Goal: Task Accomplishment & Management: Use online tool/utility

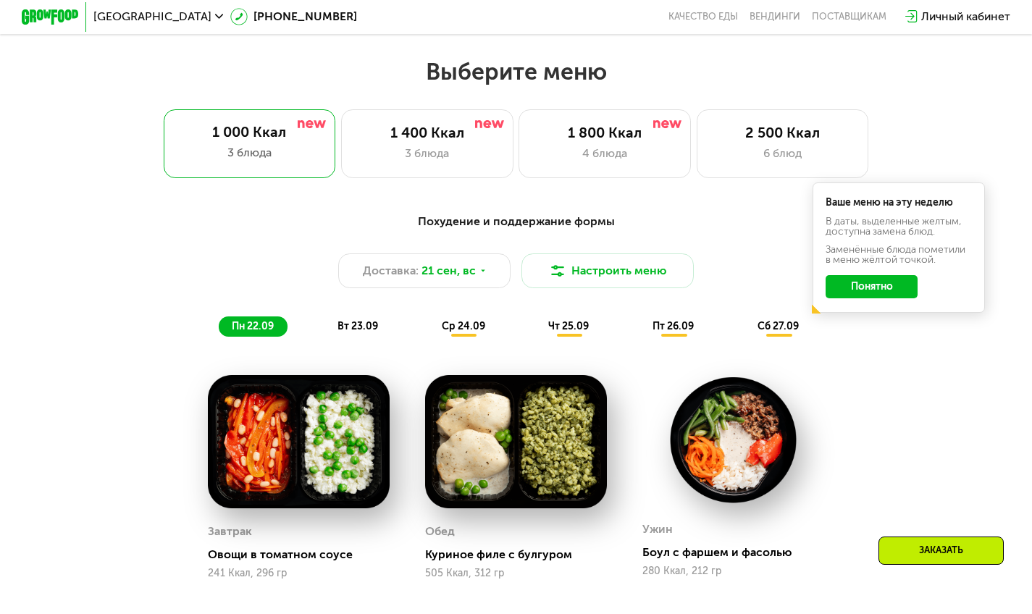
scroll to position [873, 0]
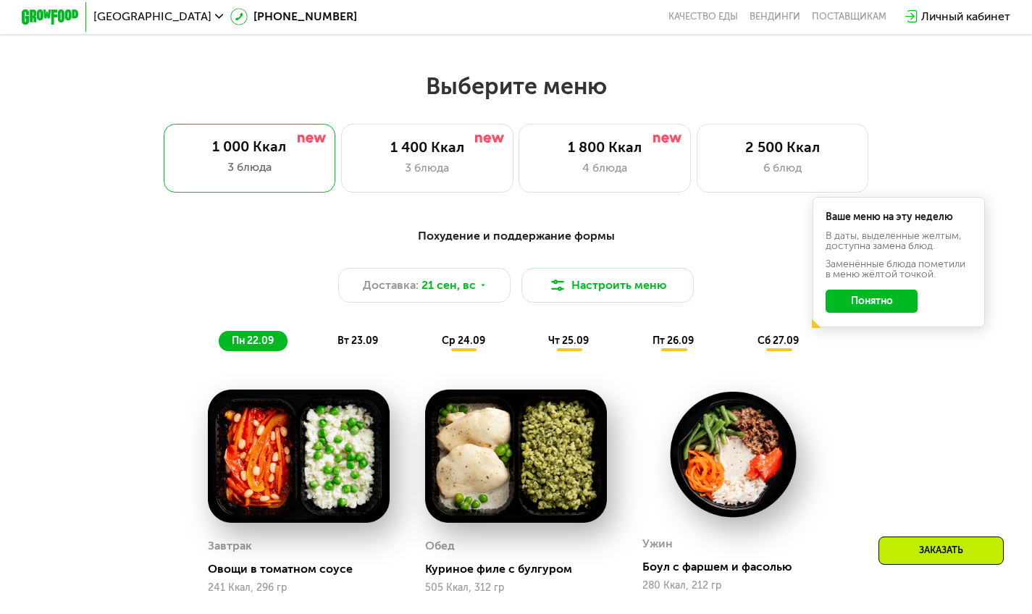
click at [875, 304] on button "Понятно" at bounding box center [872, 301] width 92 height 23
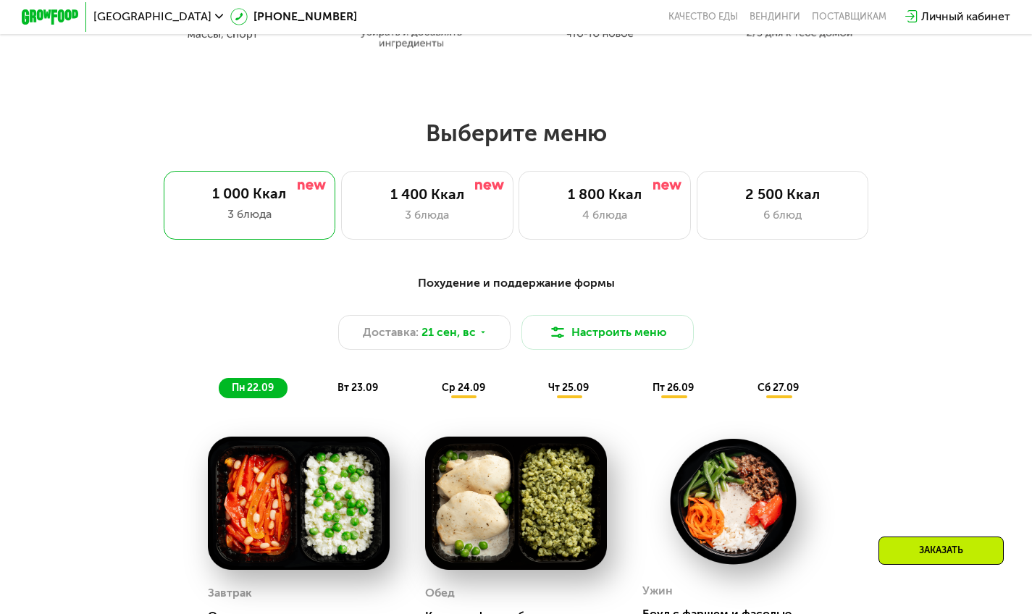
scroll to position [825, 0]
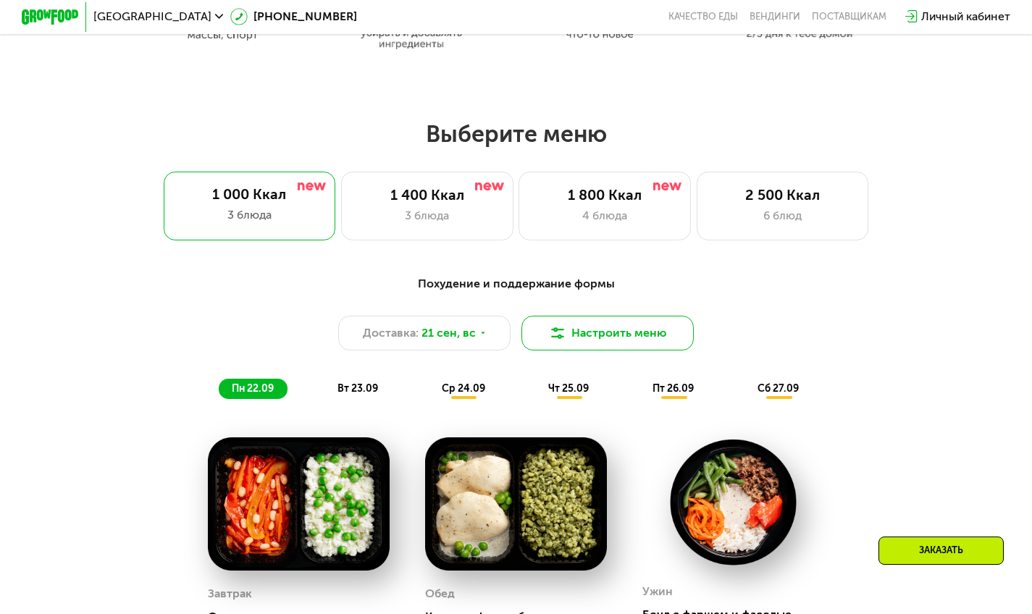
click at [579, 346] on button "Настроить меню" at bounding box center [608, 333] width 172 height 35
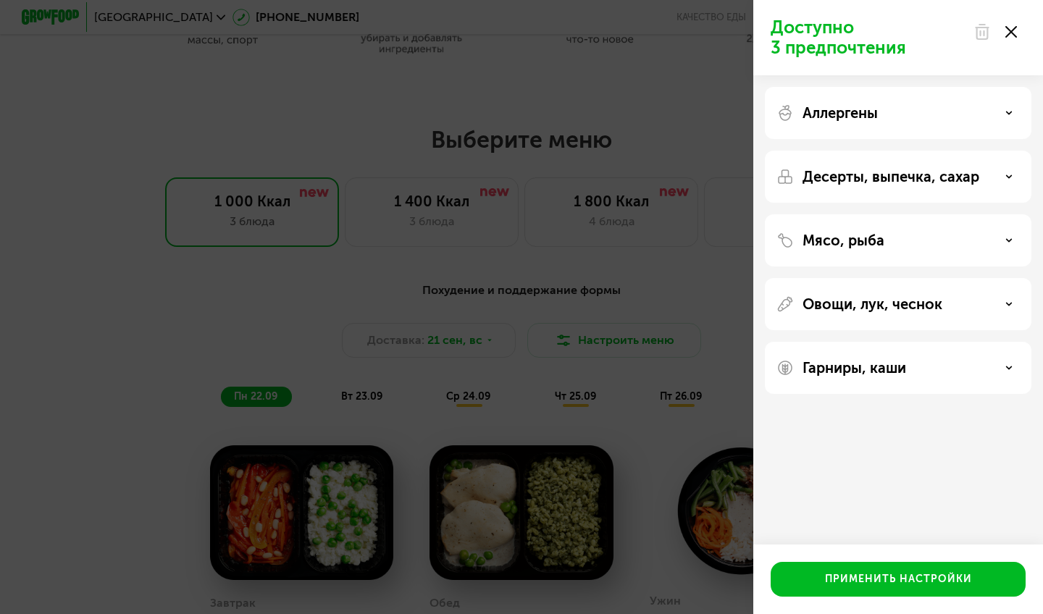
click at [495, 277] on div "Доступно 3 предпочтения Аллергены Десерты, выпечка, сахар Мясо, рыба Овощи, лук…" at bounding box center [521, 307] width 1043 height 614
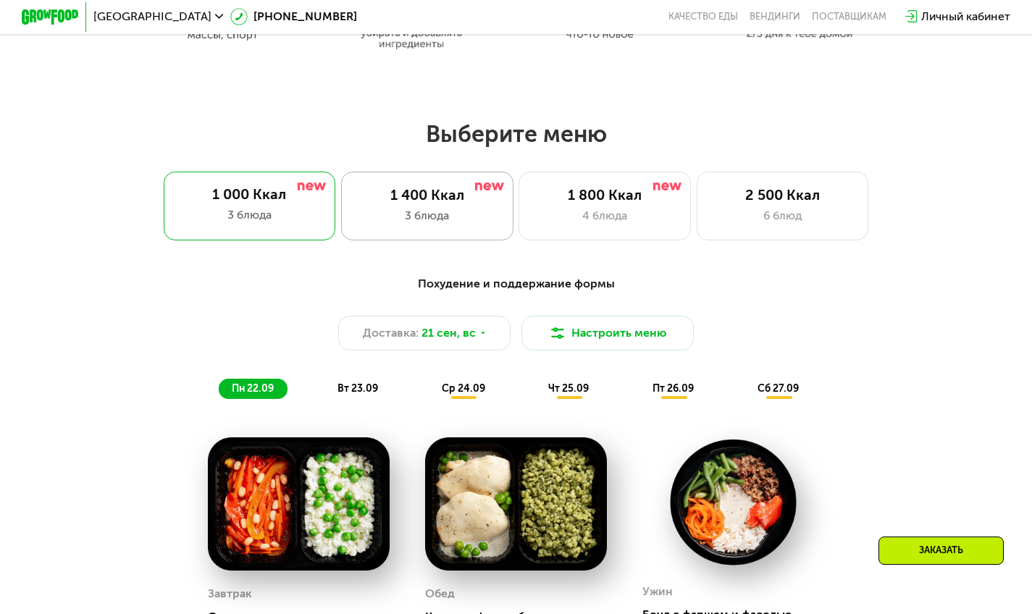
click at [455, 217] on div "3 блюда" at bounding box center [427, 215] width 142 height 17
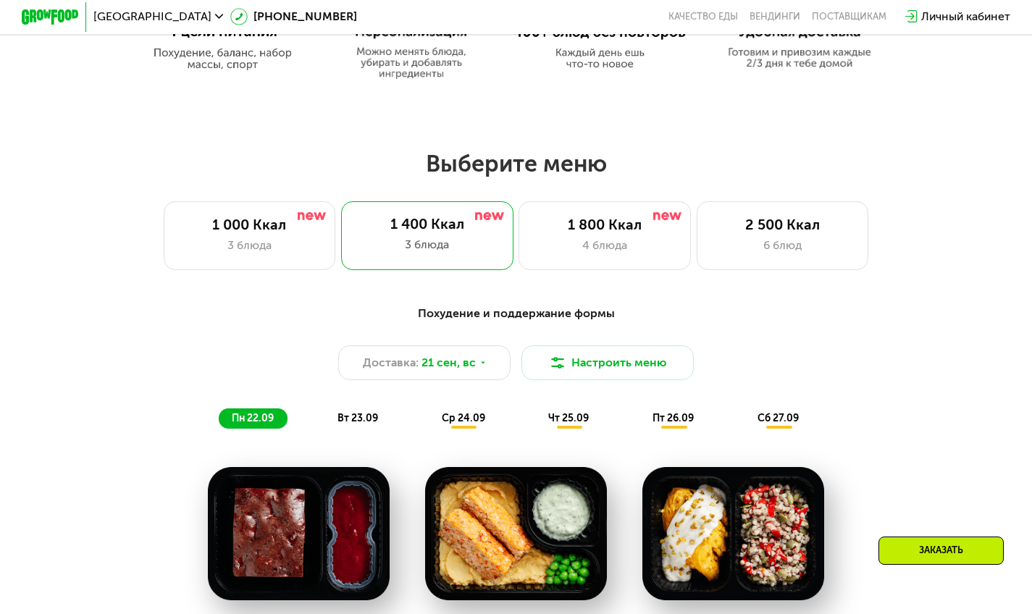
scroll to position [748, 0]
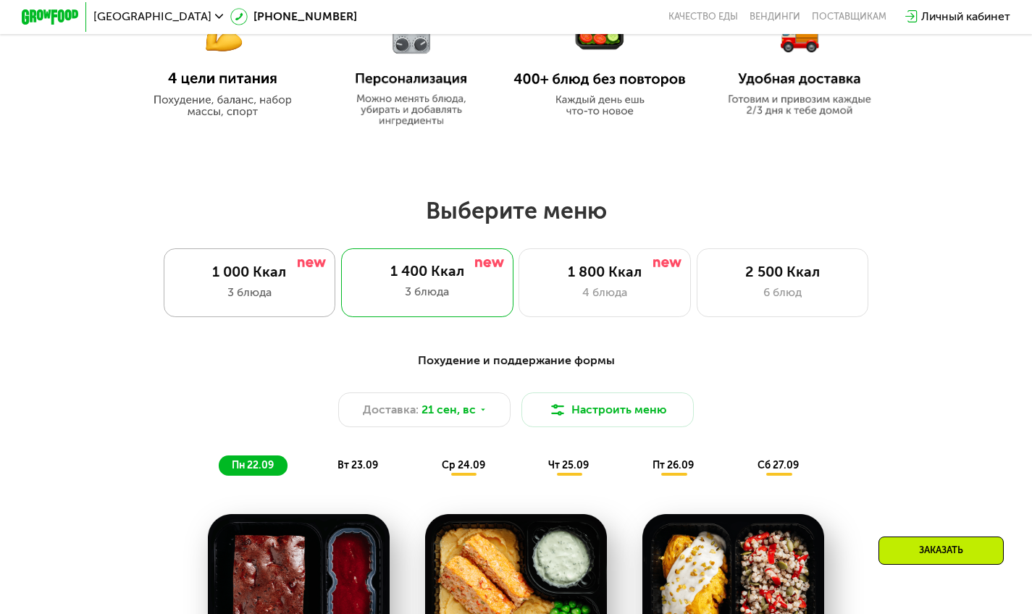
click at [269, 301] on div "3 блюда" at bounding box center [249, 292] width 142 height 17
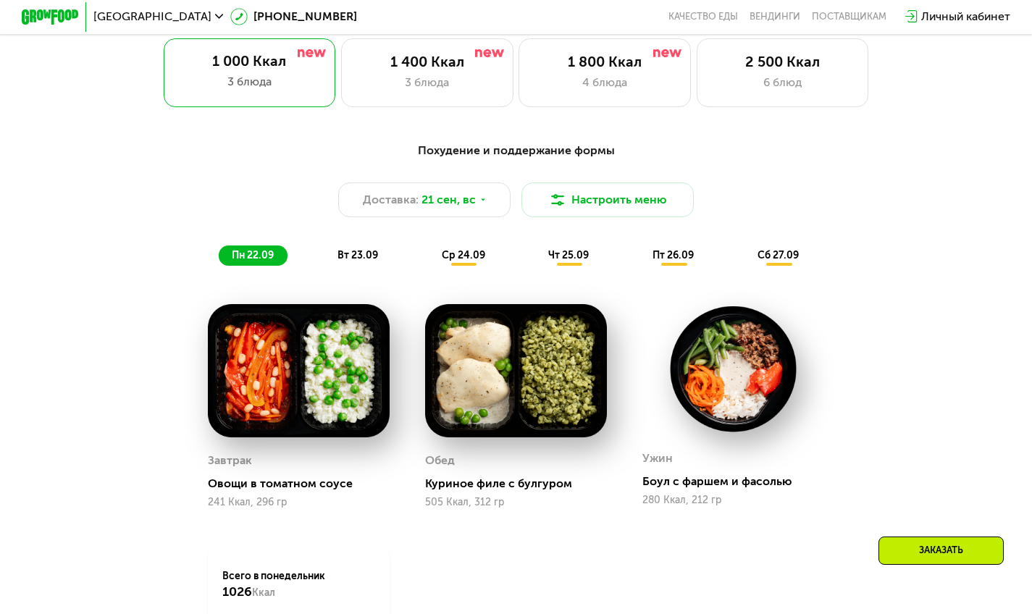
scroll to position [961, 0]
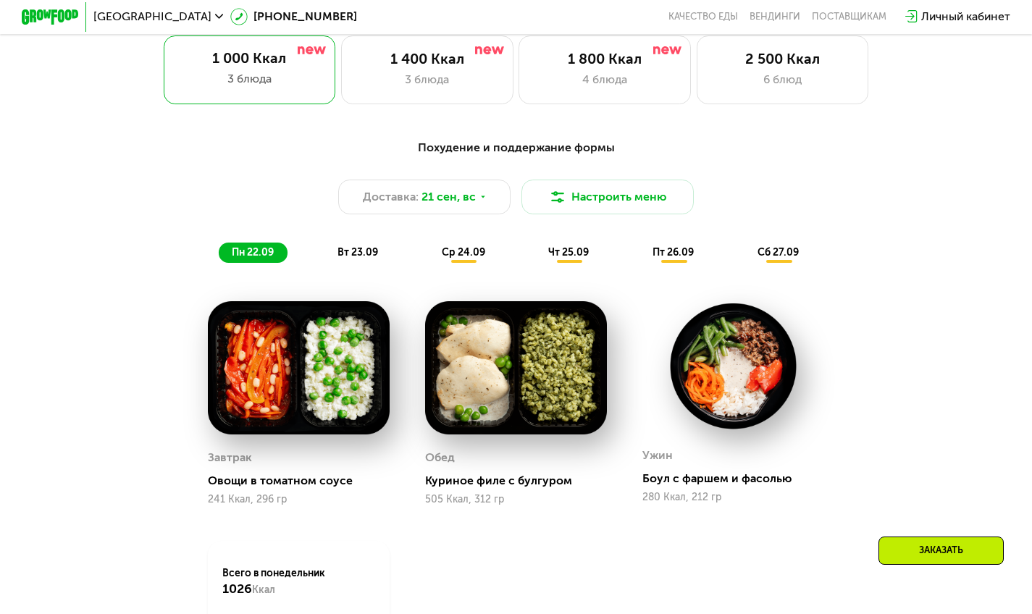
click at [367, 257] on span "вт 23.09" at bounding box center [358, 252] width 41 height 12
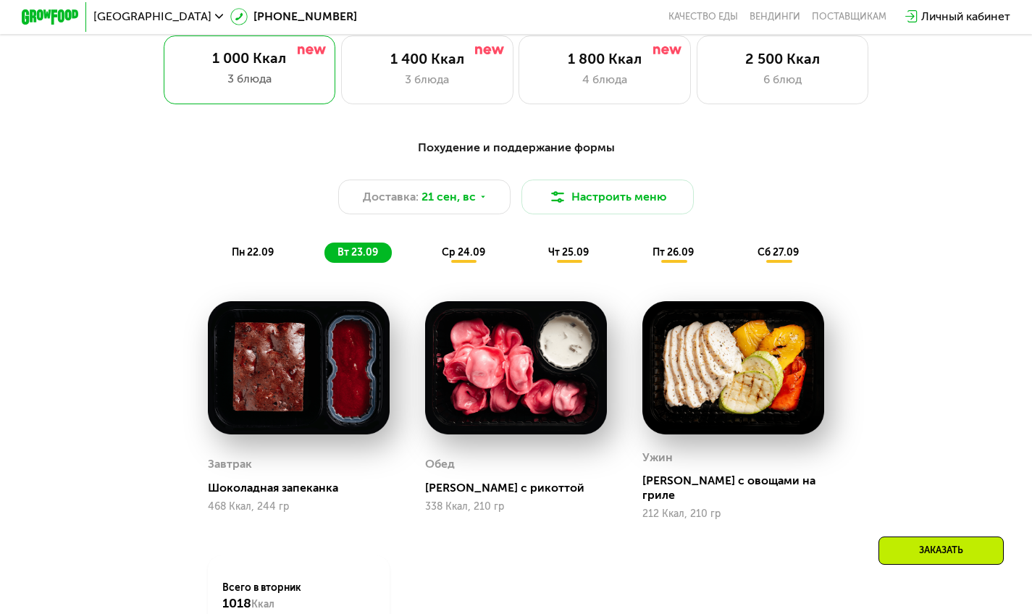
click at [254, 251] on div "пн 22.09" at bounding box center [254, 253] width 70 height 20
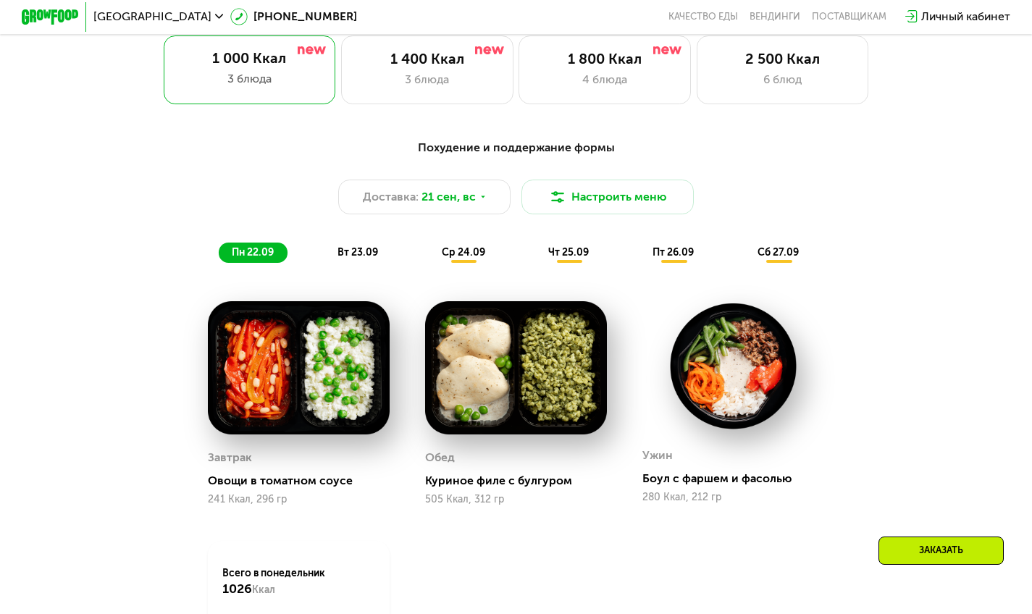
click at [457, 259] on span "ср 24.09" at bounding box center [463, 252] width 43 height 12
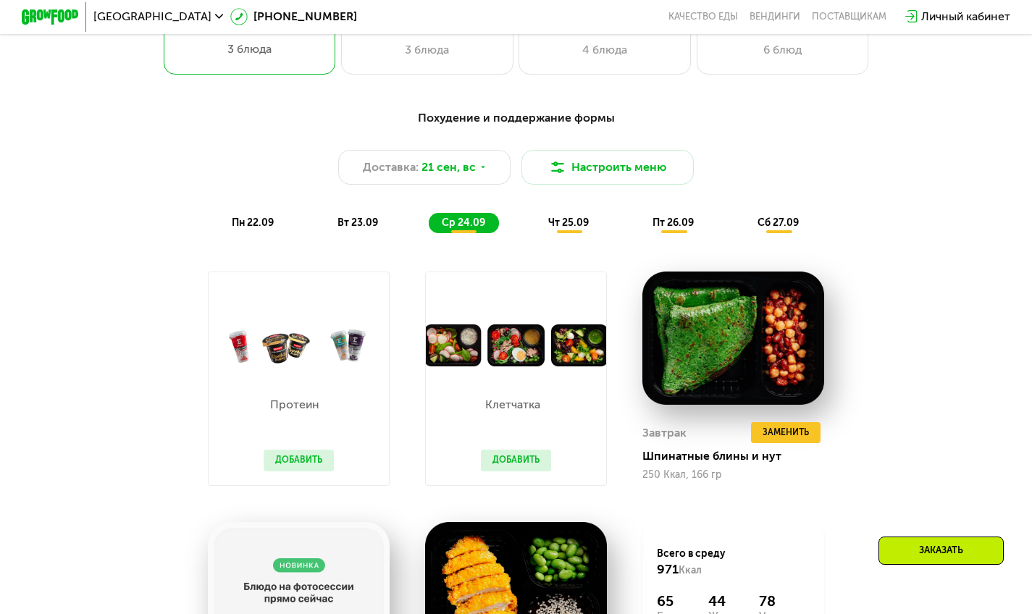
scroll to position [973, 0]
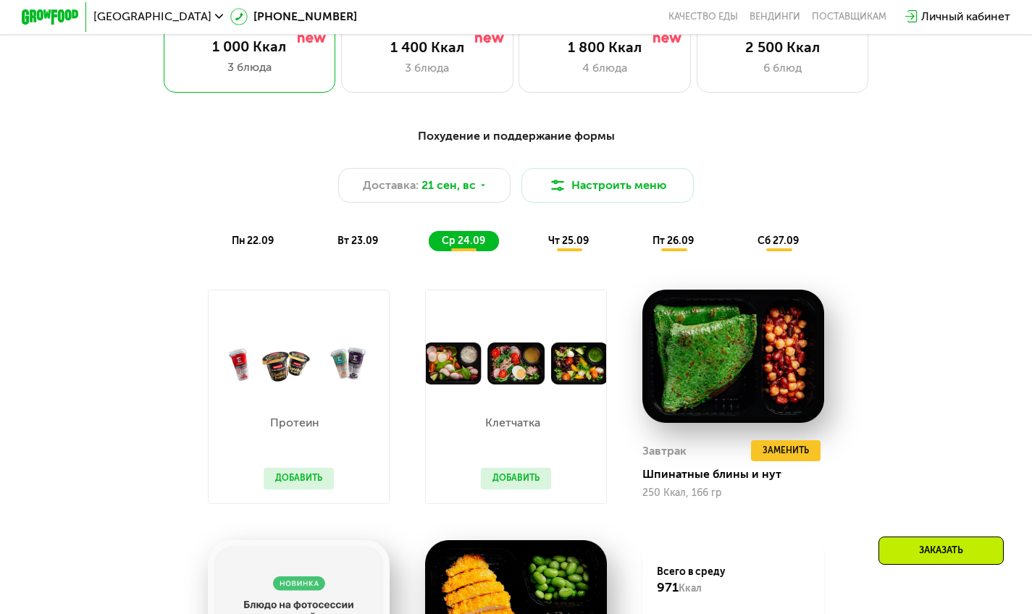
click at [253, 241] on span "пн 22.09" at bounding box center [253, 241] width 42 height 12
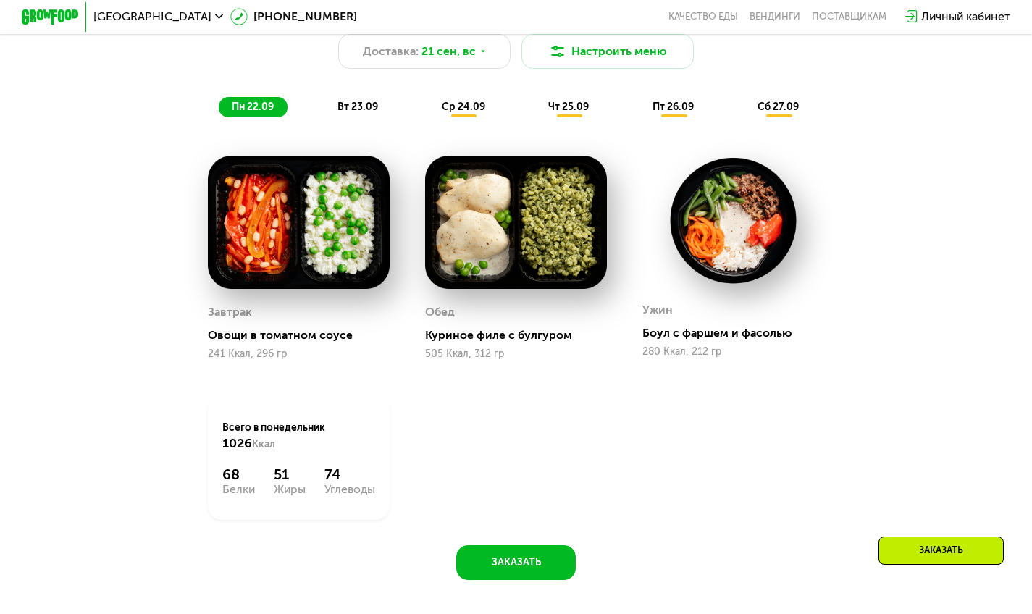
scroll to position [1108, 0]
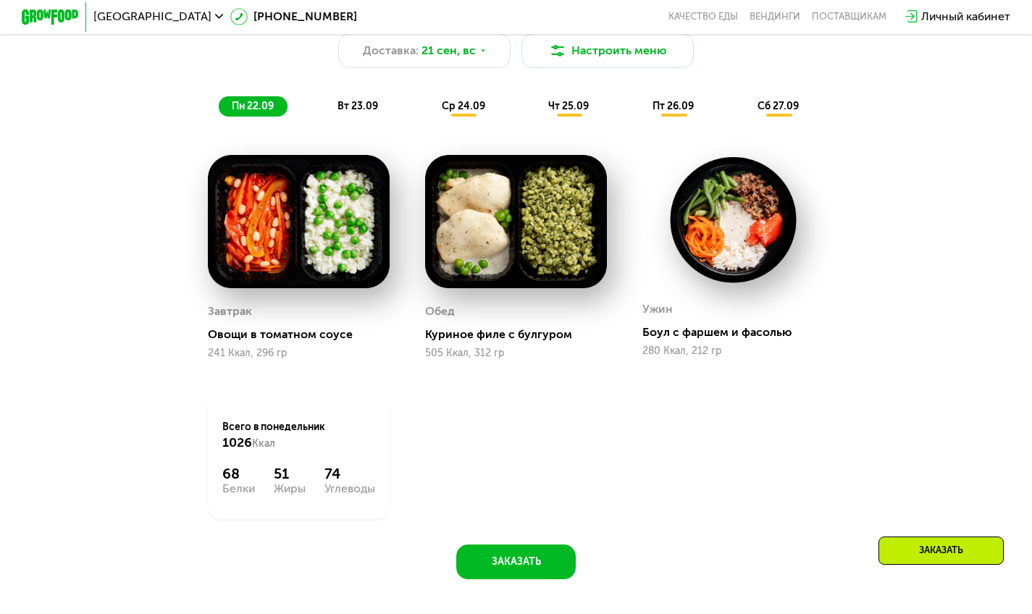
click at [267, 342] on div "Овощи в томатном соусе" at bounding box center [304, 334] width 193 height 14
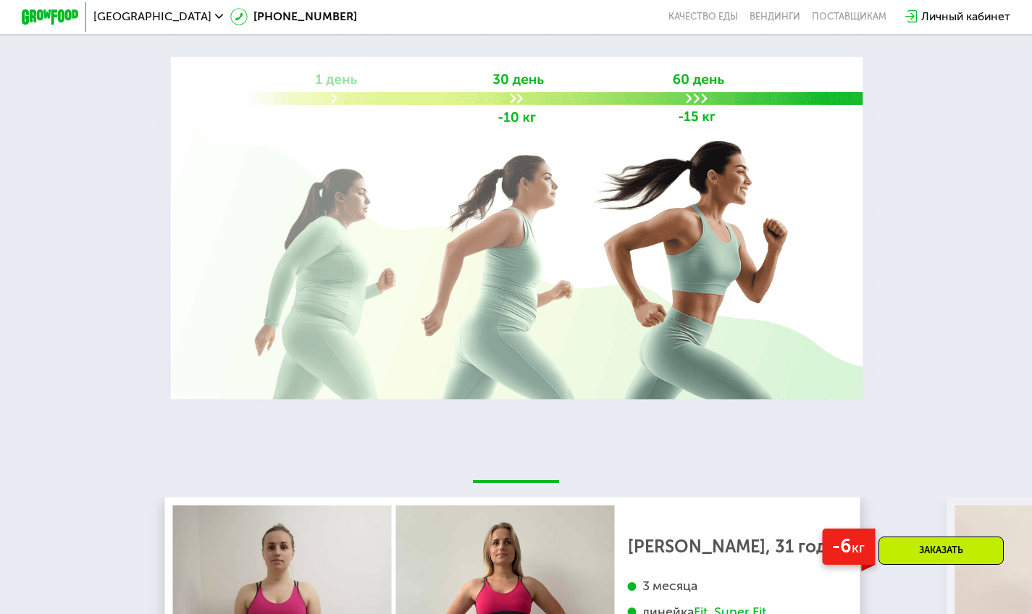
scroll to position [1638, 0]
